Goal: Information Seeking & Learning: Learn about a topic

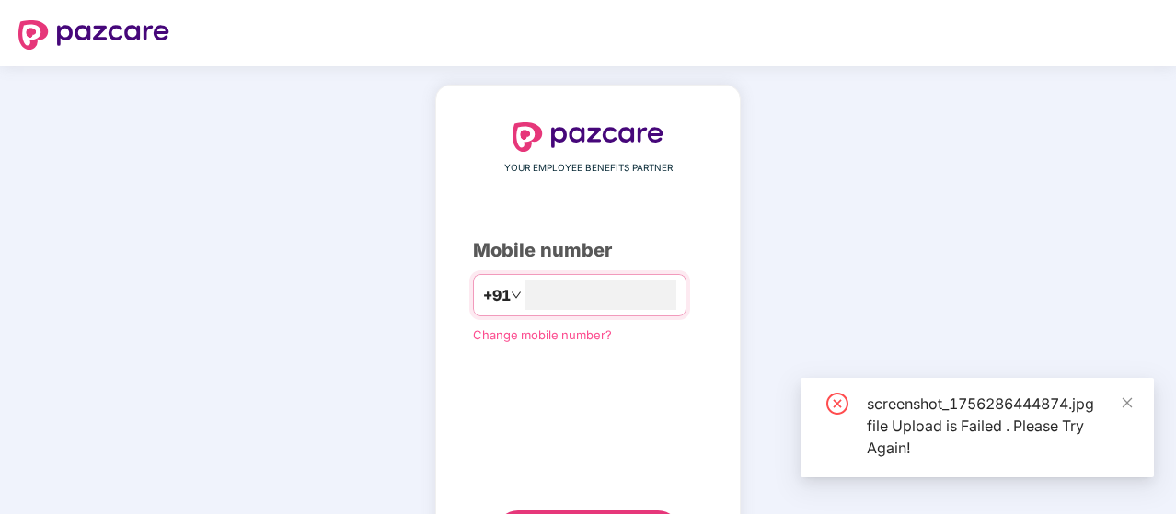
scroll to position [94, 0]
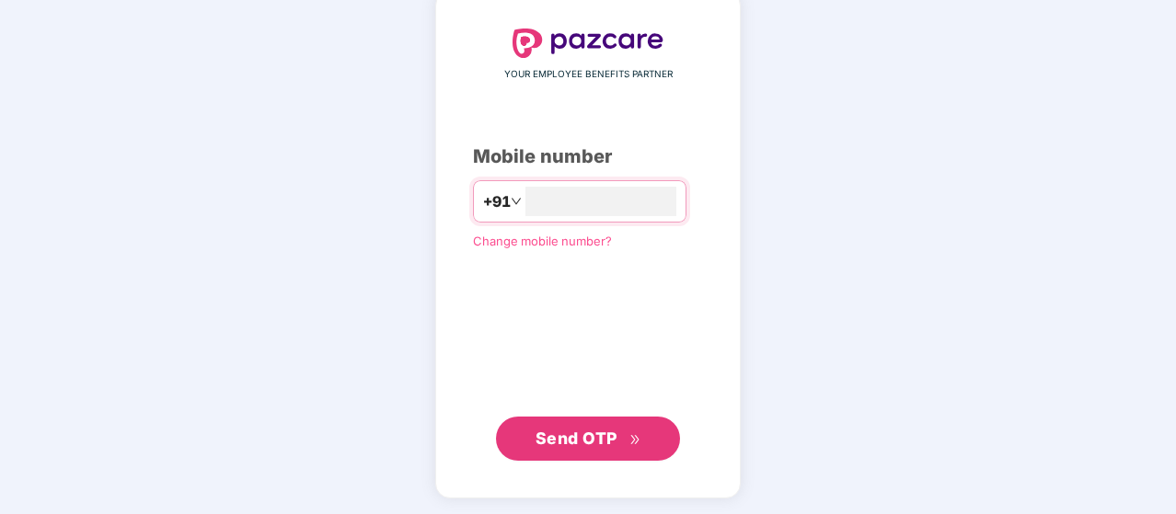
type input "**********"
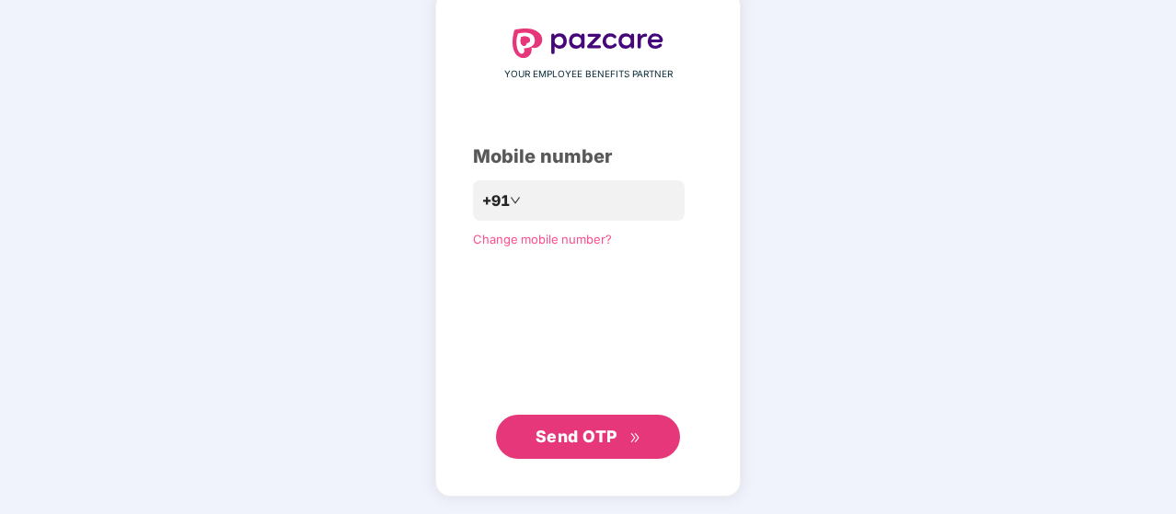
scroll to position [93, 0]
click at [594, 452] on button "Send OTP" at bounding box center [588, 438] width 184 height 44
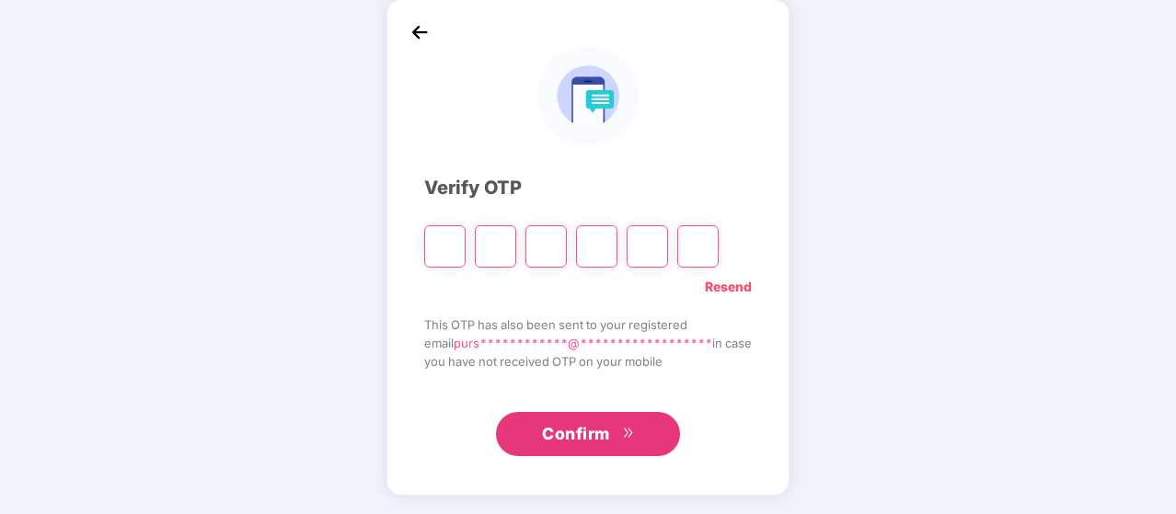
scroll to position [85, 0]
type input "*"
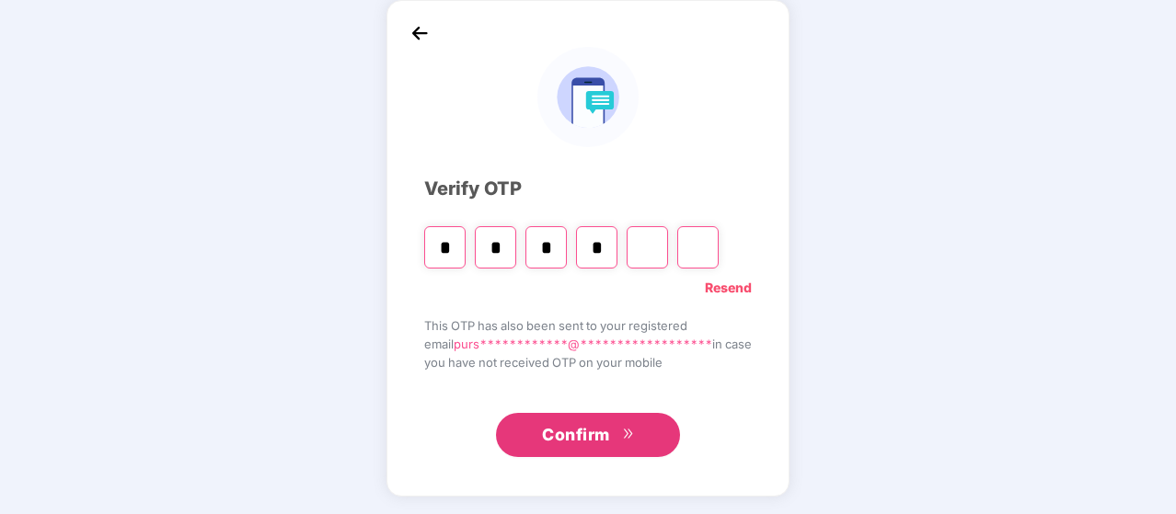
type input "*"
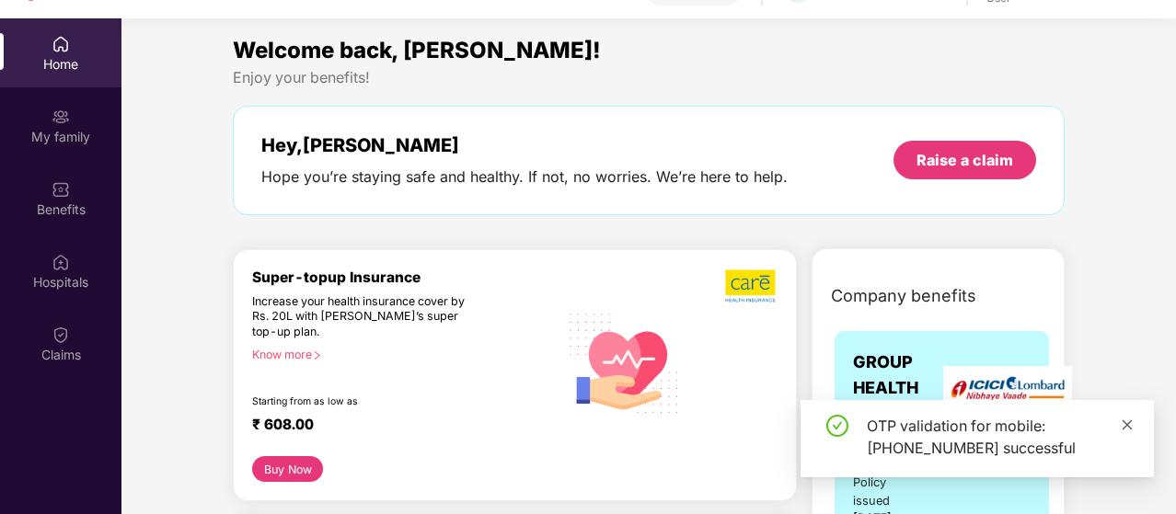
click at [1130, 428] on icon "close" at bounding box center [1128, 425] width 10 height 10
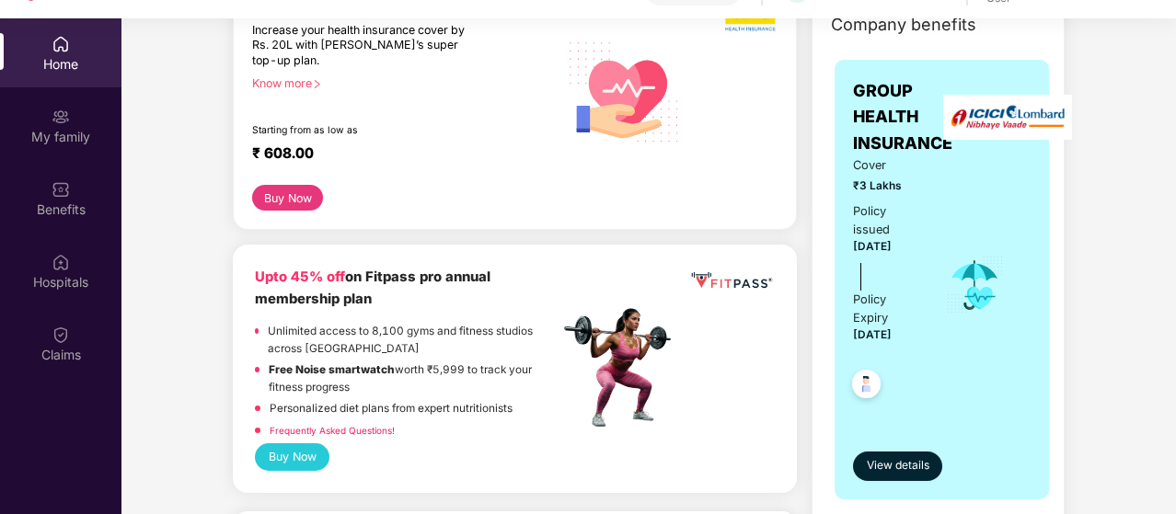
scroll to position [271, 0]
click at [898, 453] on button "View details" at bounding box center [897, 467] width 89 height 29
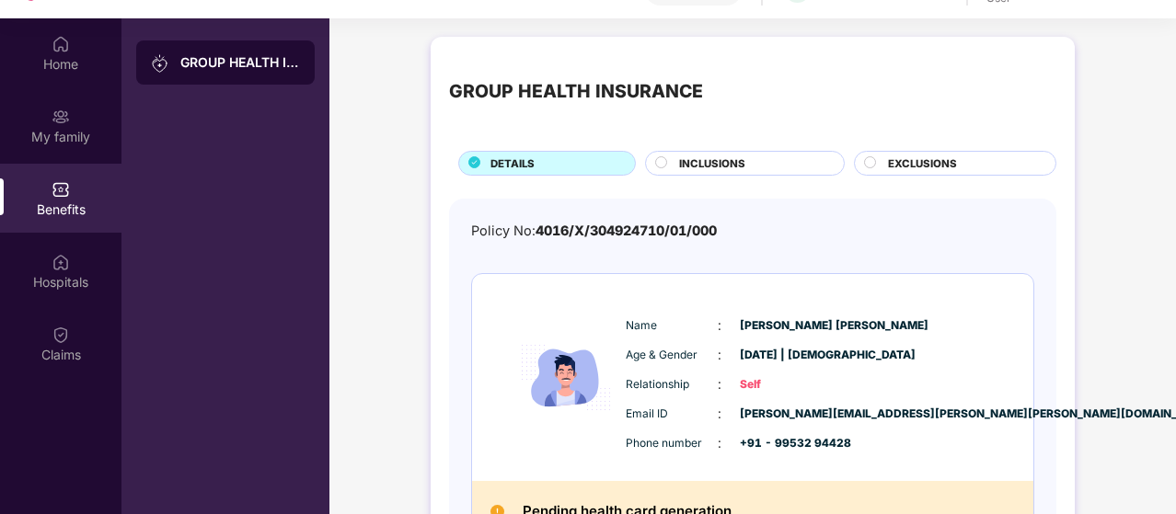
scroll to position [113, 0]
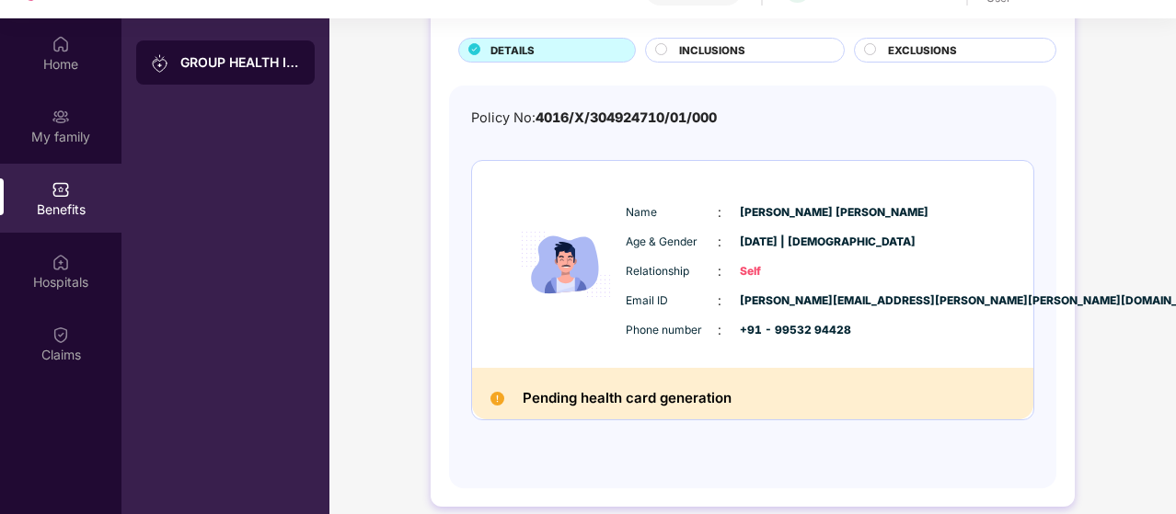
click at [662, 39] on div "INCLUSIONS" at bounding box center [745, 50] width 200 height 25
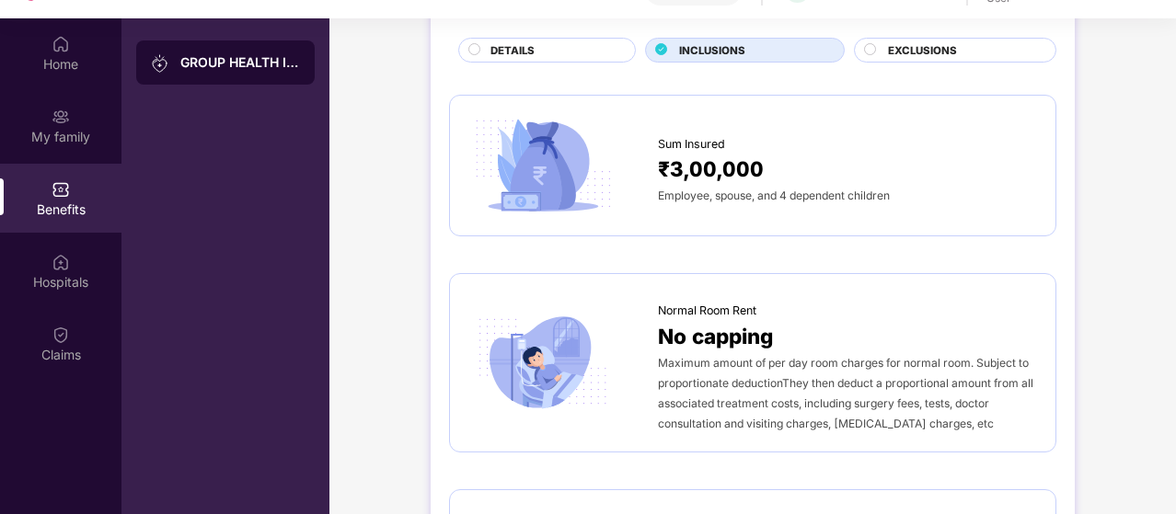
click at [662, 39] on div "INCLUSIONS" at bounding box center [745, 50] width 200 height 25
click at [634, 194] on div at bounding box center [563, 166] width 190 height 104
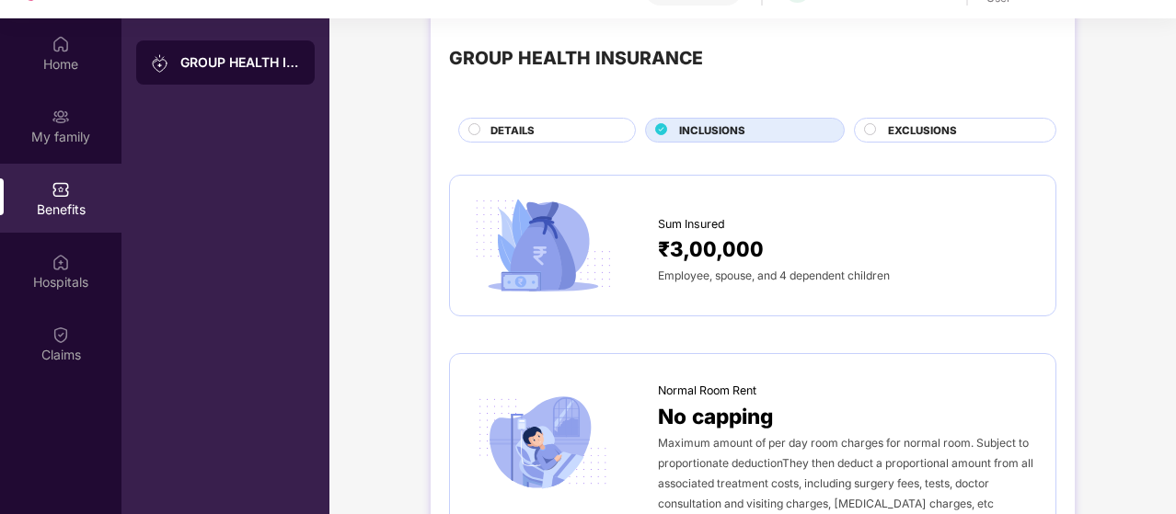
scroll to position [0, 0]
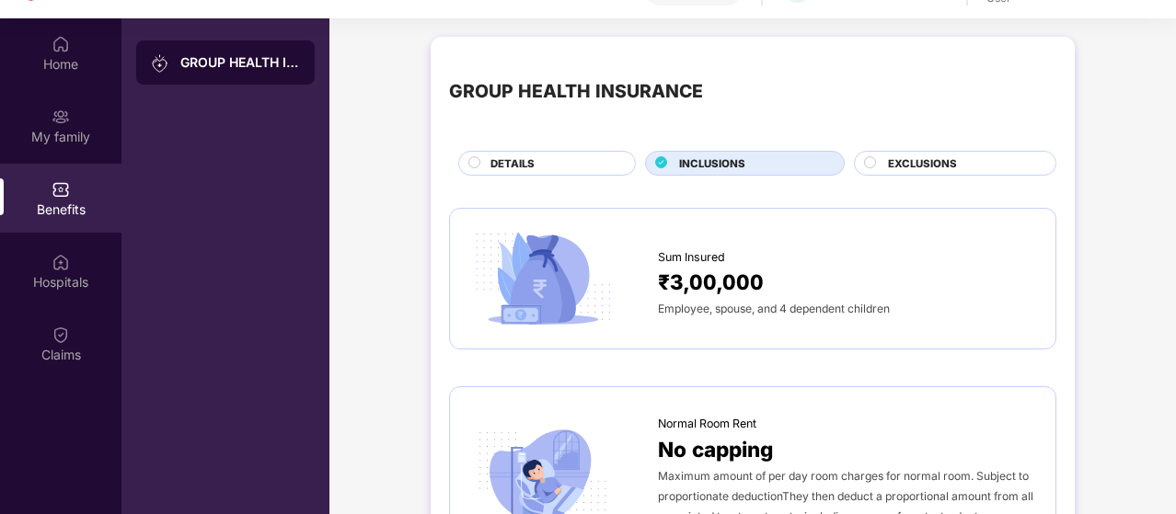
click at [920, 157] on span "EXCLUSIONS" at bounding box center [922, 164] width 69 height 17
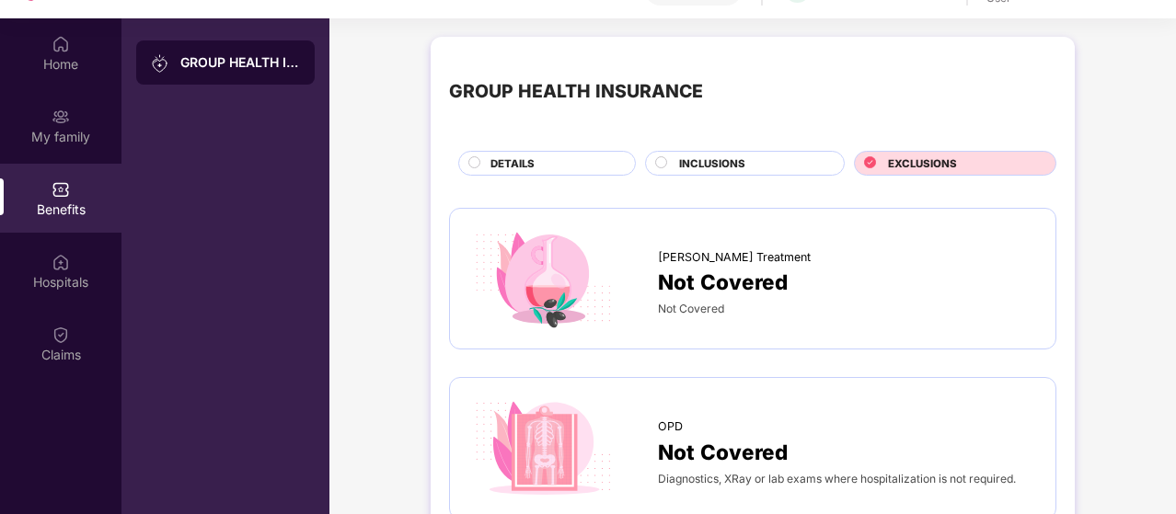
click at [920, 157] on span "EXCLUSIONS" at bounding box center [922, 164] width 69 height 17
click at [671, 159] on div "INCLUSIONS" at bounding box center [752, 165] width 165 height 19
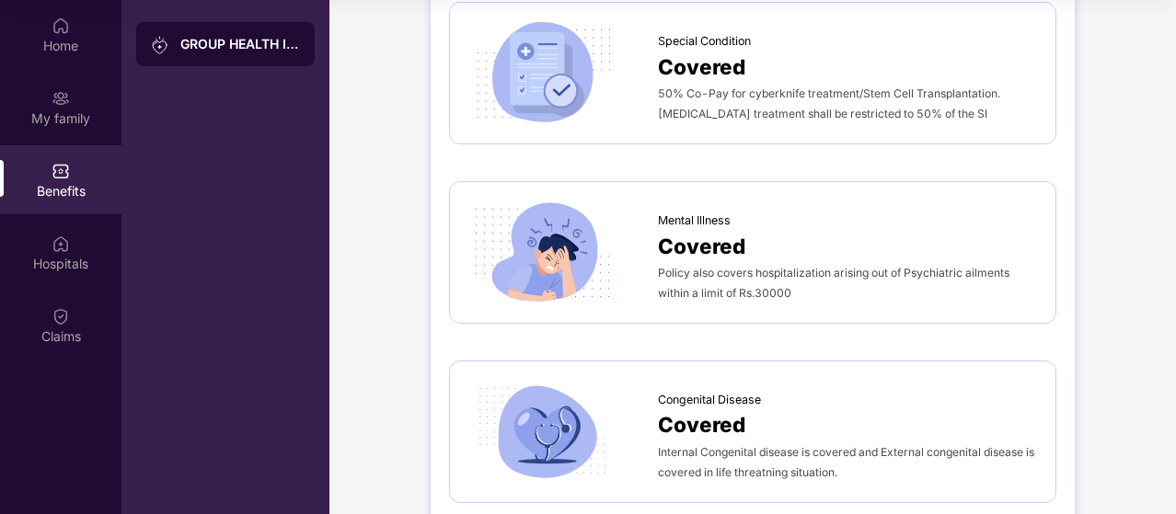
scroll to position [3196, 0]
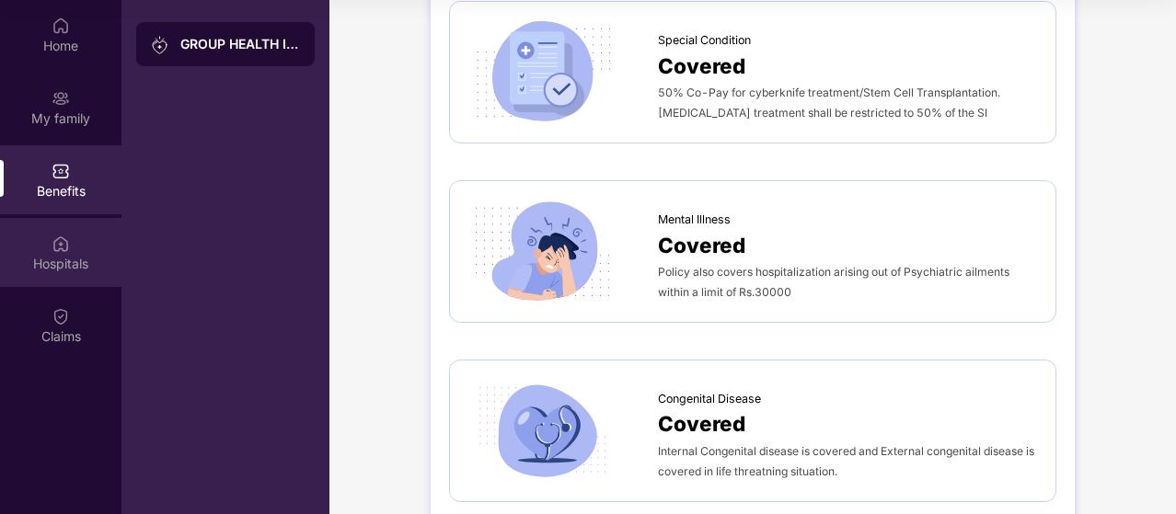
click at [44, 242] on div "Hospitals" at bounding box center [60, 252] width 121 height 69
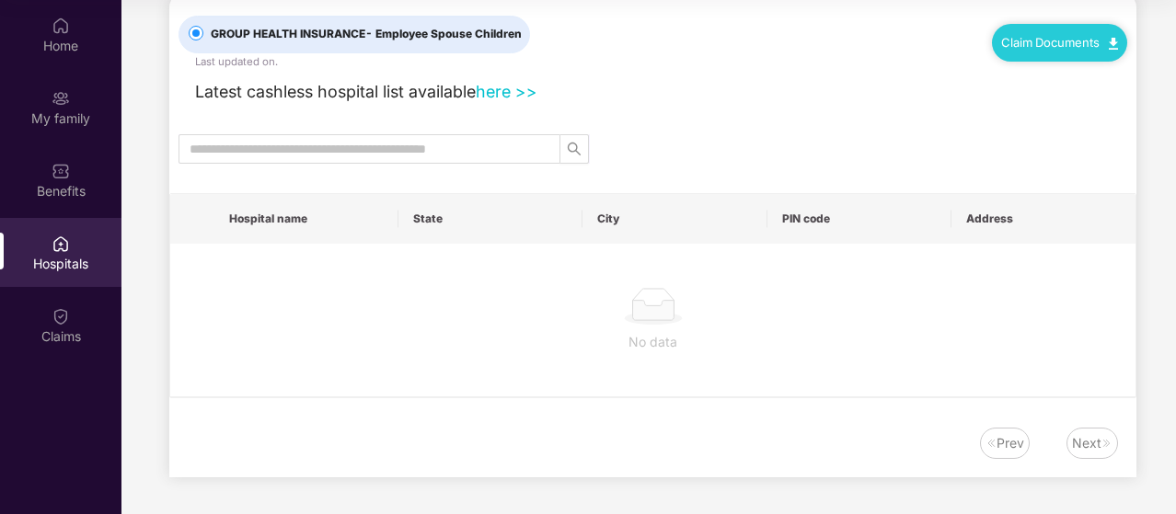
scroll to position [0, 0]
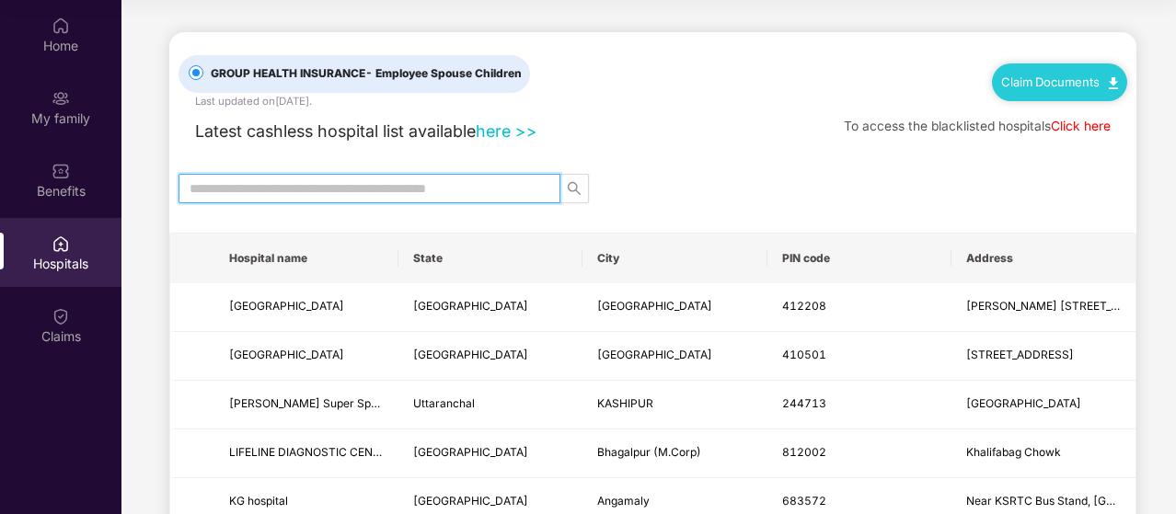
click at [335, 179] on input "text" at bounding box center [362, 189] width 345 height 20
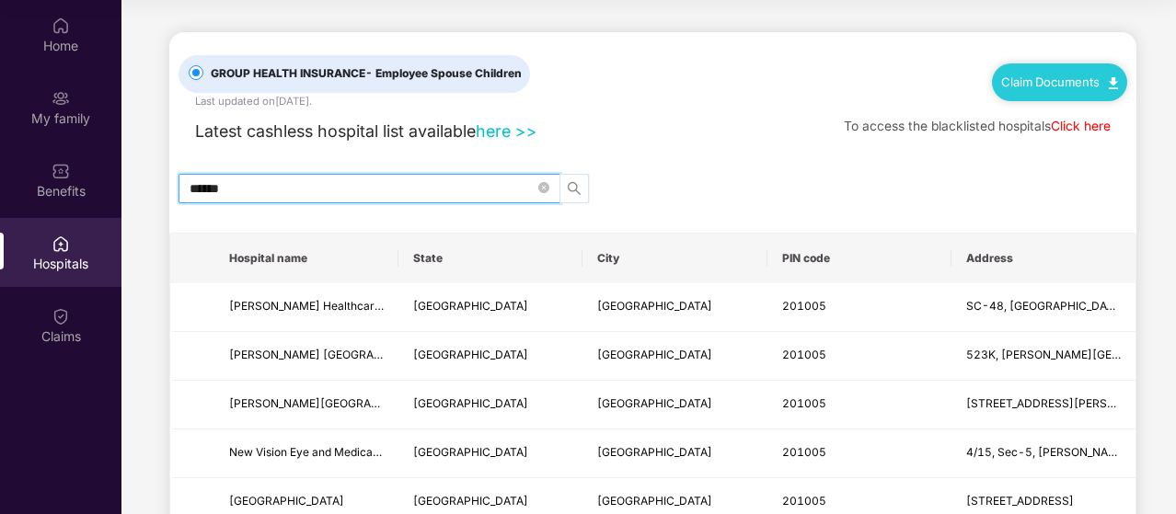
click at [569, 184] on icon "search" at bounding box center [574, 188] width 13 height 13
type input "******"
click at [504, 128] on link "here >>" at bounding box center [507, 130] width 62 height 19
